Goal: Communication & Community: Participate in discussion

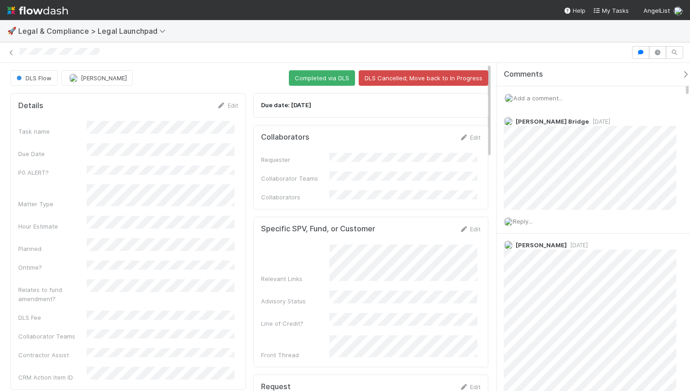
click at [544, 98] on span "Add a comment..." at bounding box center [537, 97] width 49 height 7
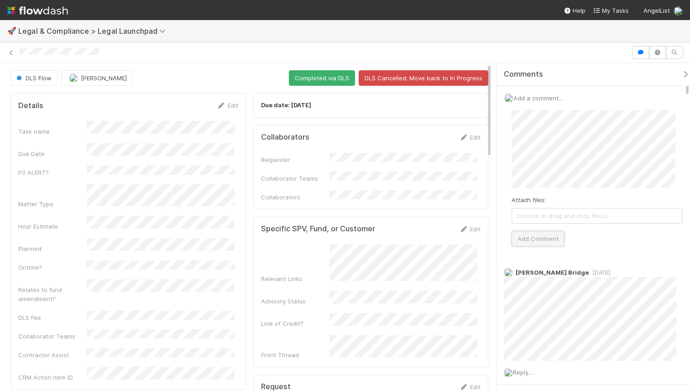
click at [541, 235] on button "Add Comment" at bounding box center [537, 239] width 53 height 16
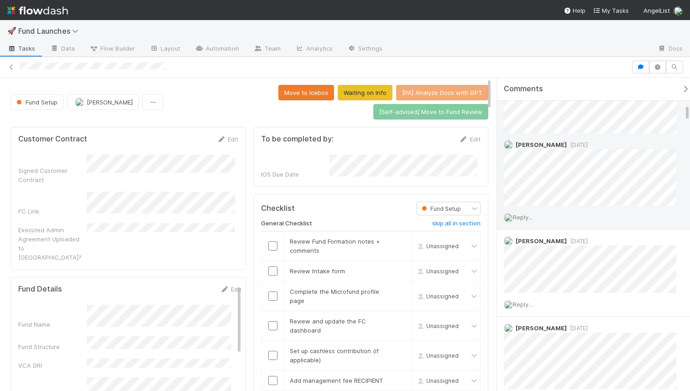
scroll to position [575, 0]
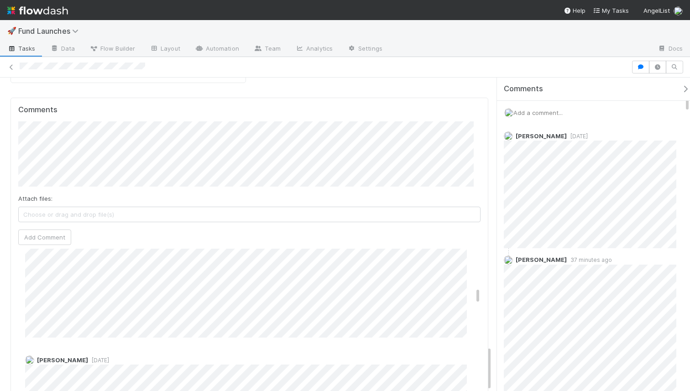
scroll to position [83, 0]
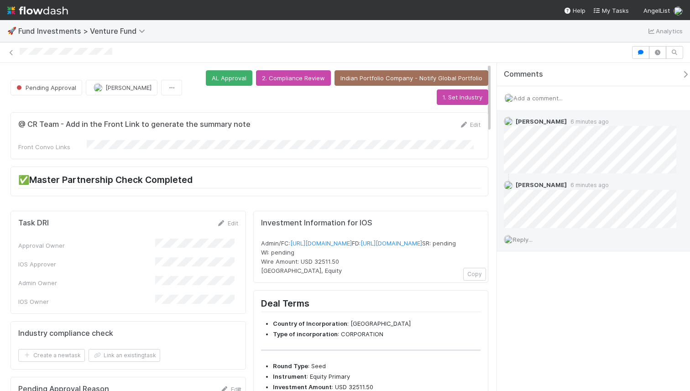
click at [522, 240] on span "Reply..." at bounding box center [523, 239] width 20 height 7
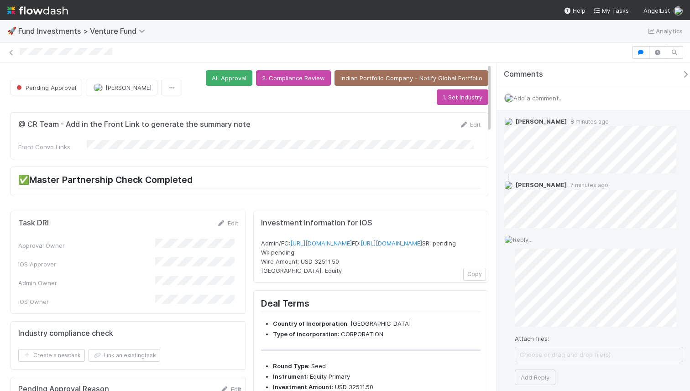
scroll to position [5, 0]
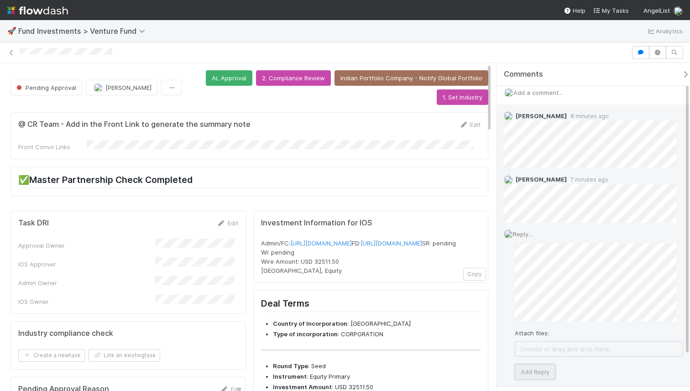
click at [544, 370] on button "Add Reply" at bounding box center [535, 372] width 41 height 16
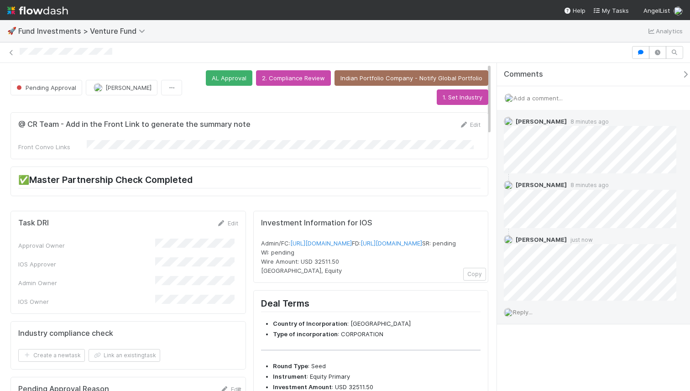
scroll to position [0, 0]
